Goal: Task Accomplishment & Management: Use online tool/utility

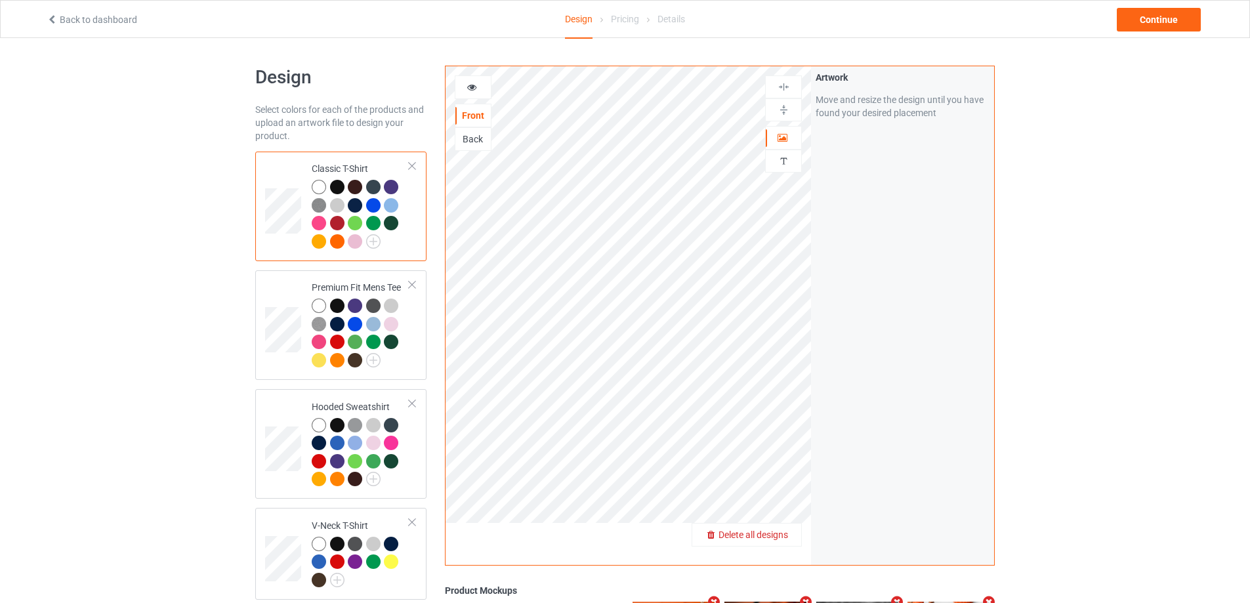
click at [777, 541] on div "Delete all designs" at bounding box center [746, 534] width 109 height 13
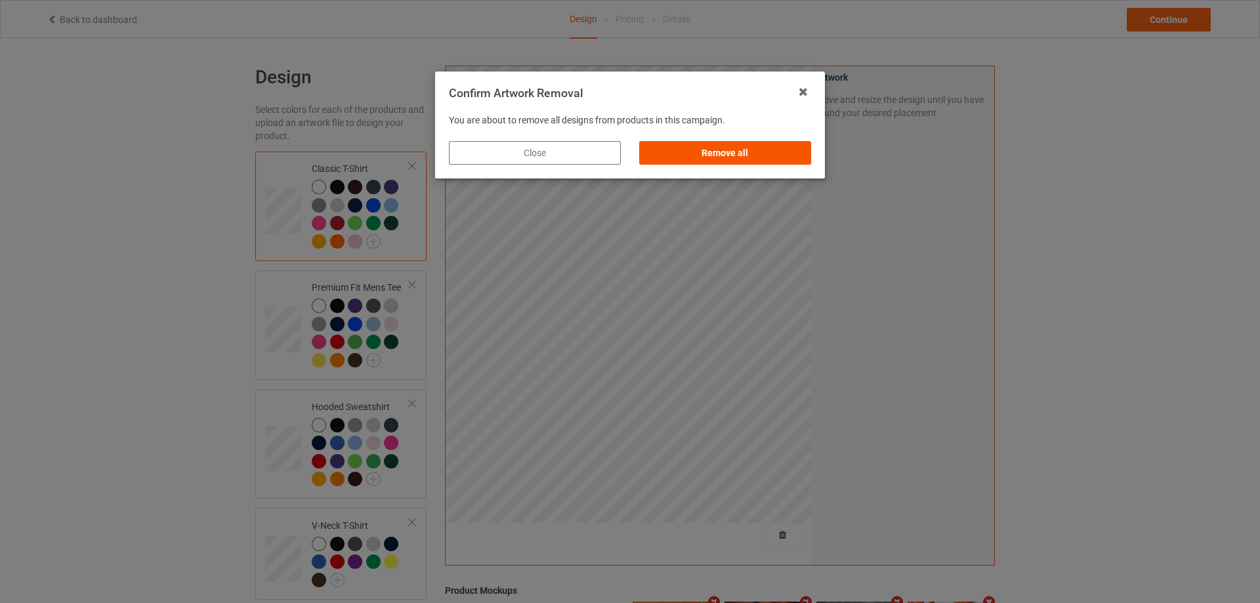
click at [720, 155] on div "Remove all" at bounding box center [725, 153] width 172 height 24
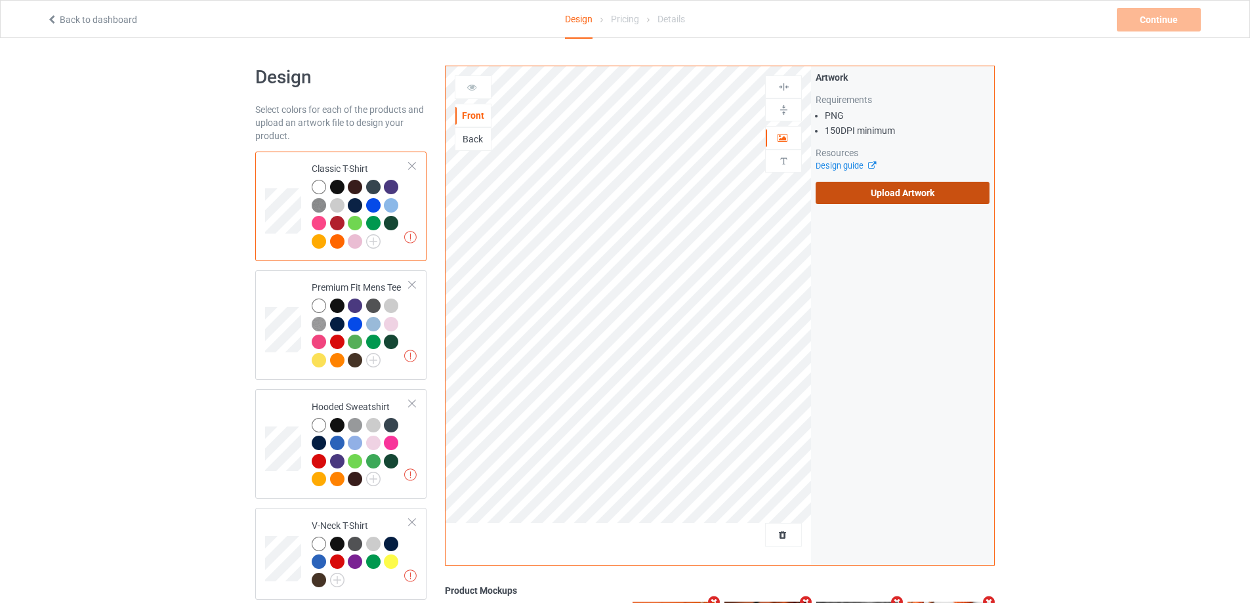
click at [883, 192] on label "Upload Artwork" at bounding box center [903, 193] width 174 height 22
click at [0, 0] on input "Upload Artwork" at bounding box center [0, 0] width 0 height 0
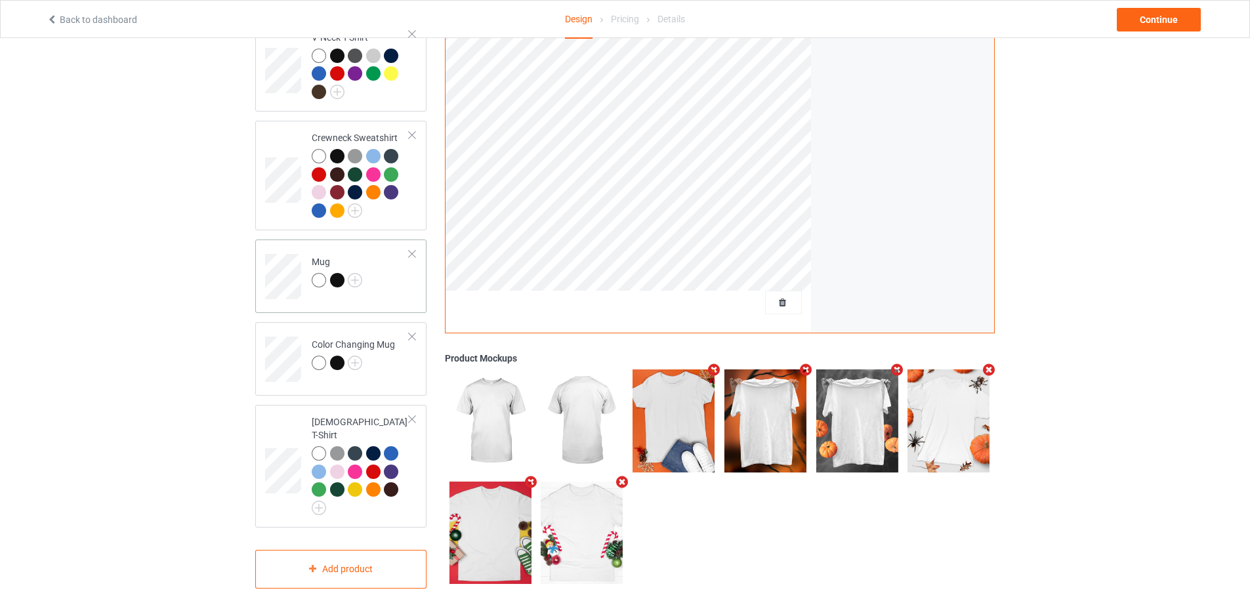
click at [398, 299] on td "Mug" at bounding box center [360, 272] width 112 height 54
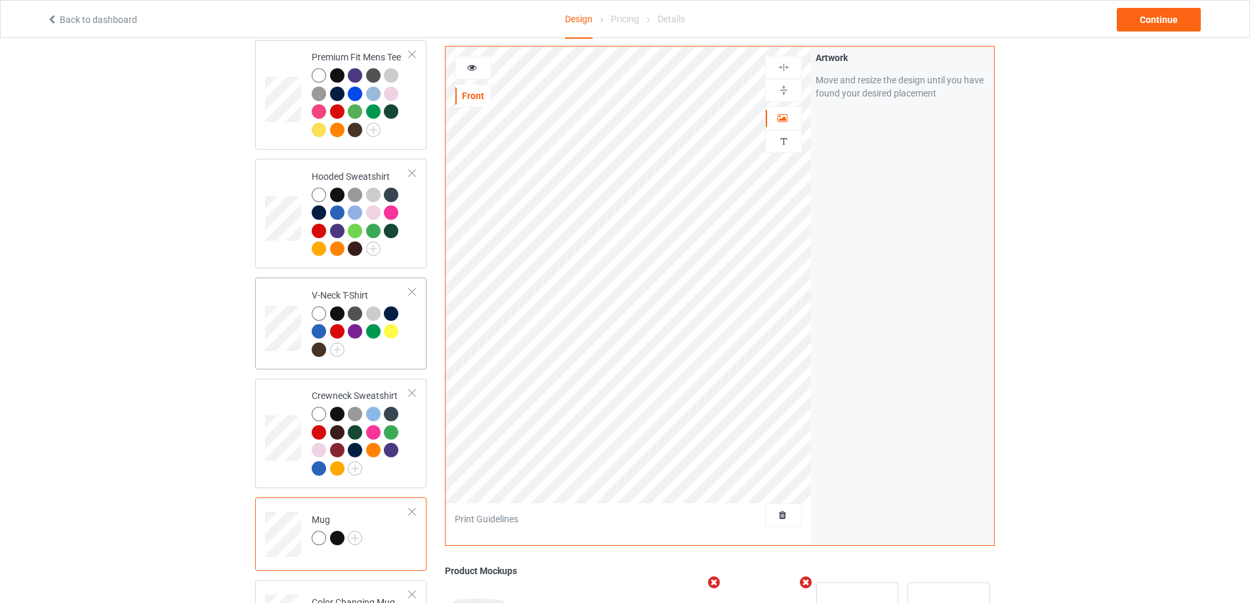
scroll to position [226, 0]
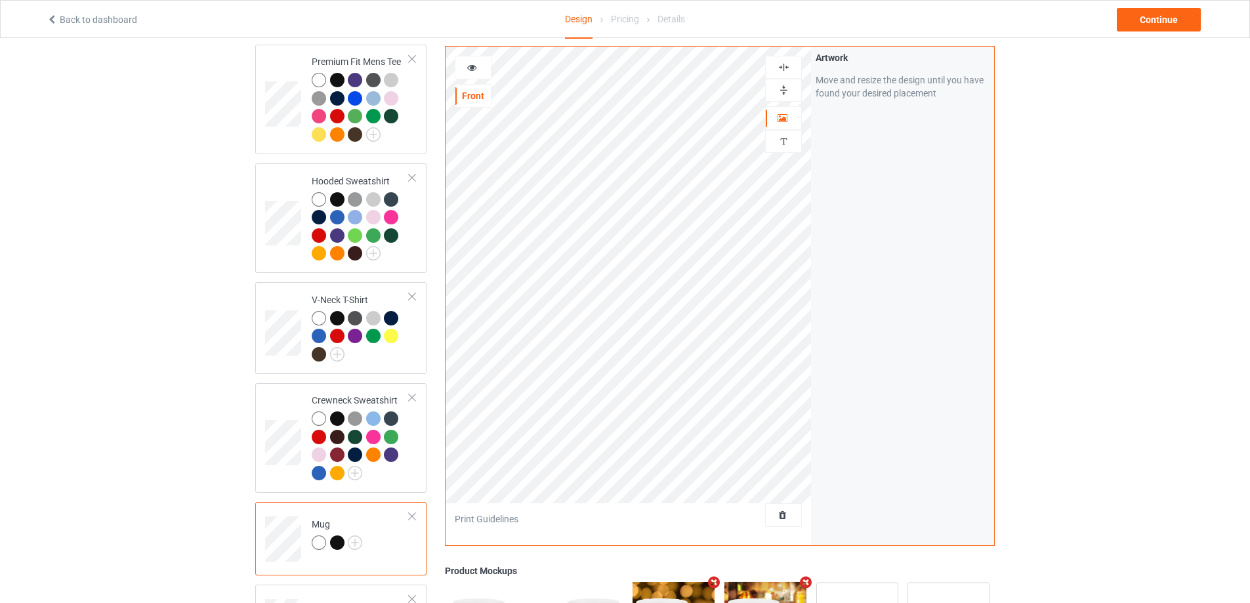
click at [788, 88] on img at bounding box center [783, 90] width 12 height 12
click at [1141, 23] on div "Continue" at bounding box center [1159, 20] width 84 height 24
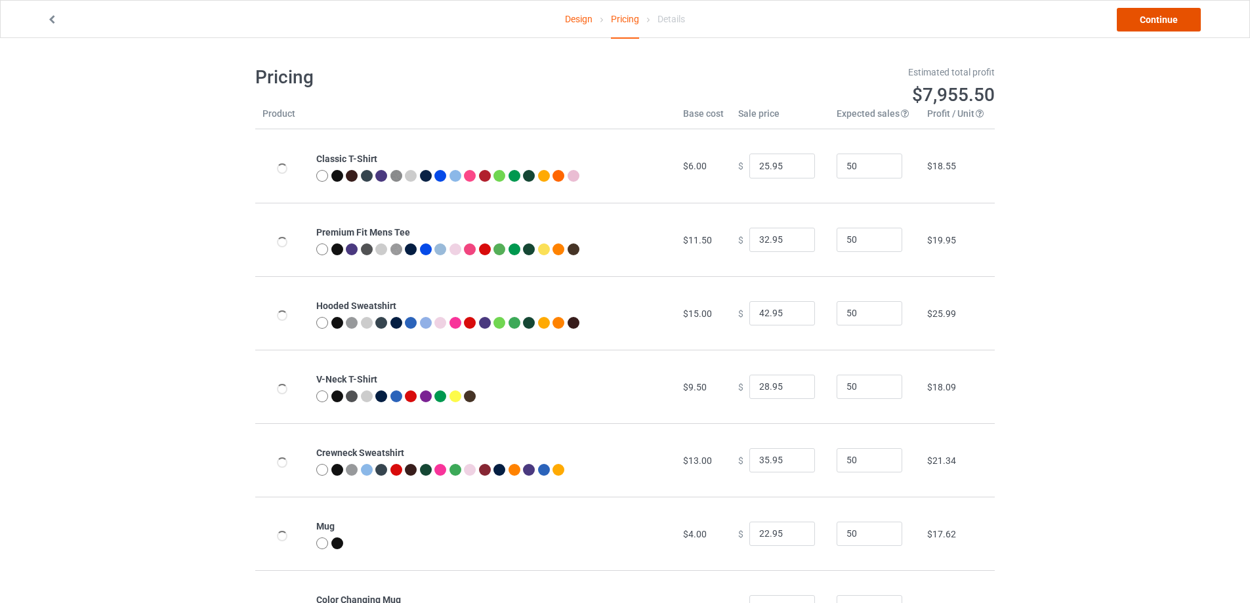
click at [1146, 22] on link "Continue" at bounding box center [1159, 20] width 84 height 24
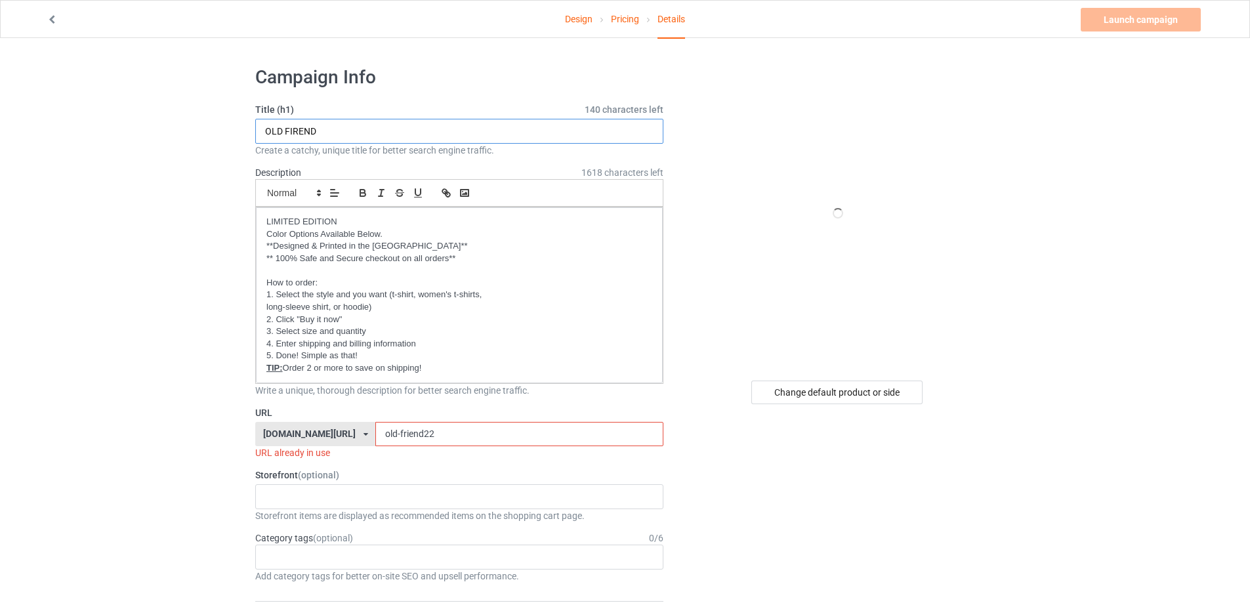
drag, startPoint x: 335, startPoint y: 130, endPoint x: 239, endPoint y: 123, distance: 96.7
type input "and into the forest i go"
drag, startPoint x: 458, startPoint y: 438, endPoint x: 322, endPoint y: 419, distance: 137.2
click at [318, 425] on div "[DOMAIN_NAME][URL] [DOMAIN_NAME][URL] [DOMAIN_NAME][URL] [DOMAIN_NAME][URL] [DO…" at bounding box center [459, 434] width 408 height 25
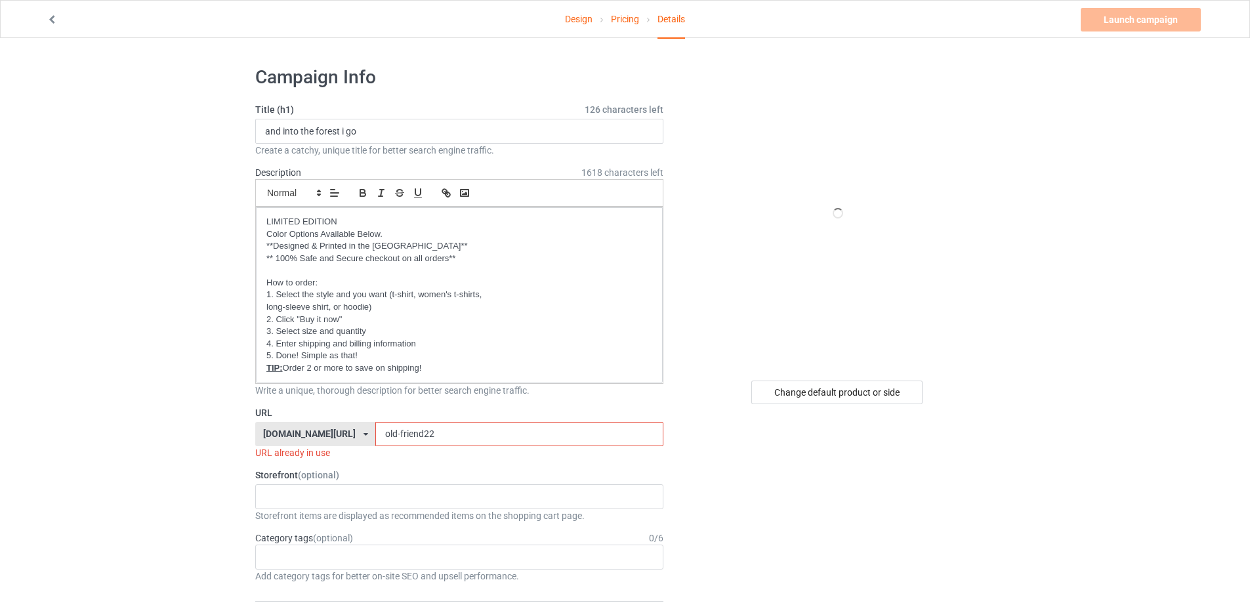
type input "ư"
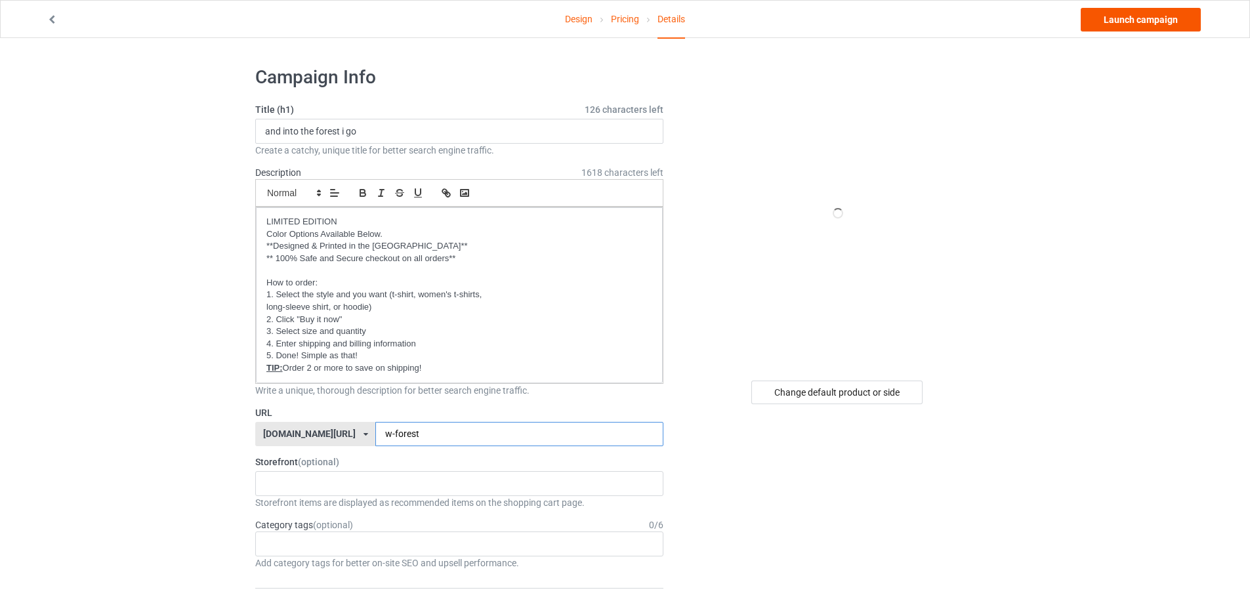
type input "w-forest"
click at [1151, 16] on link "Launch campaign" at bounding box center [1141, 20] width 120 height 24
